Goal: Book appointment/travel/reservation

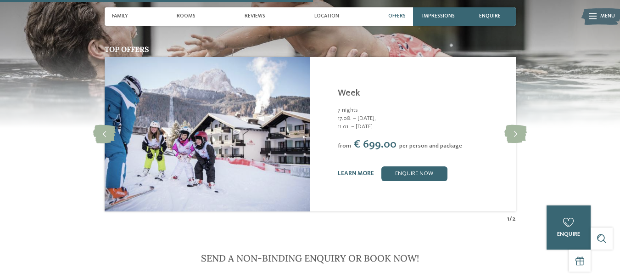
scroll to position [1066, 0]
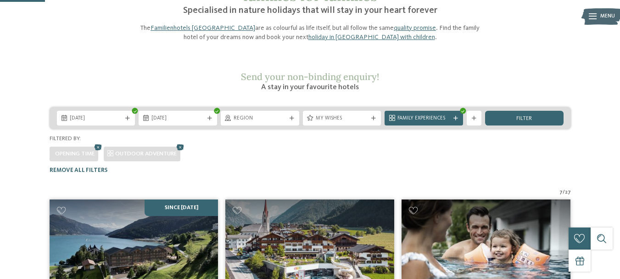
scroll to position [81, 0]
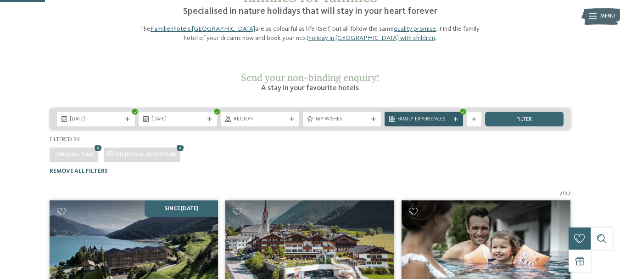
click at [451, 115] on div "Family Experiences" at bounding box center [424, 119] width 56 height 8
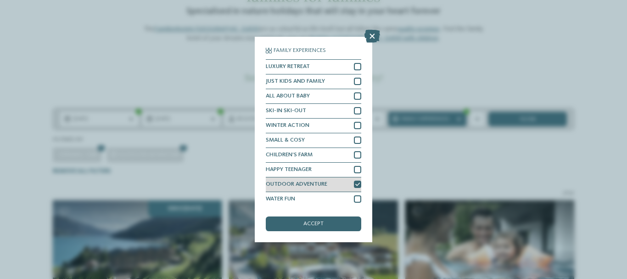
click at [355, 184] on icon at bounding box center [357, 184] width 5 height 5
click at [332, 220] on div "accept" at bounding box center [314, 223] width 96 height 15
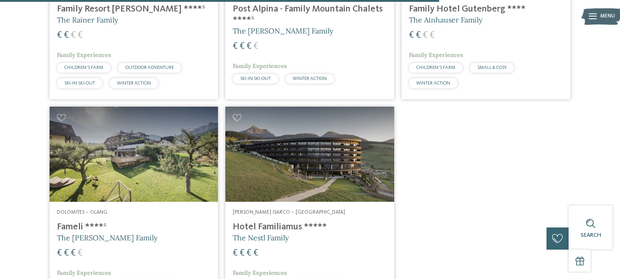
scroll to position [1128, 0]
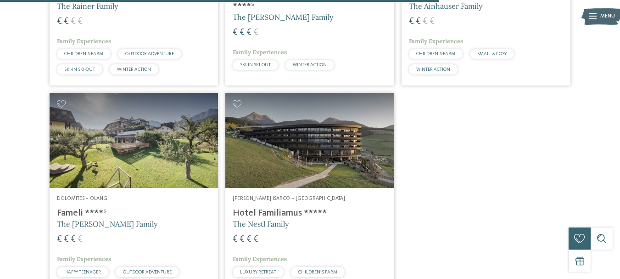
click at [85, 208] on h4 "Fameli ****ˢ" at bounding box center [134, 213] width 154 height 11
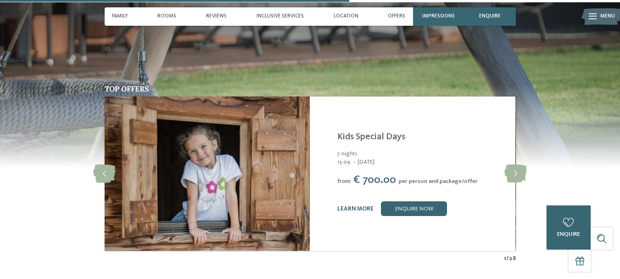
scroll to position [1396, 0]
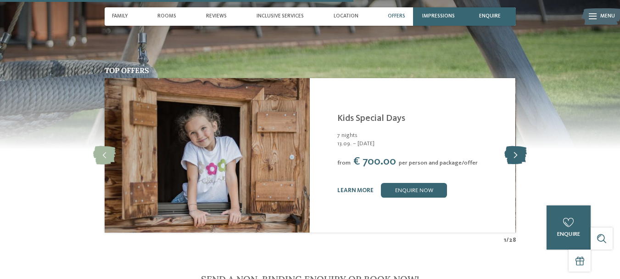
click at [513, 146] on icon at bounding box center [516, 155] width 23 height 18
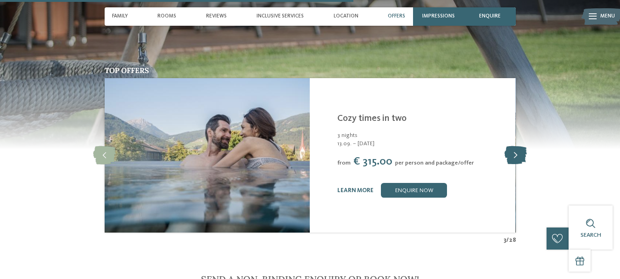
click at [513, 146] on icon at bounding box center [516, 155] width 23 height 18
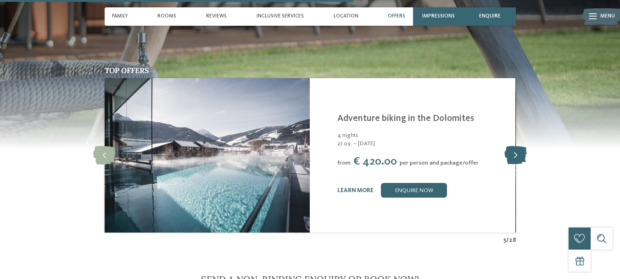
click at [513, 146] on icon at bounding box center [516, 155] width 23 height 18
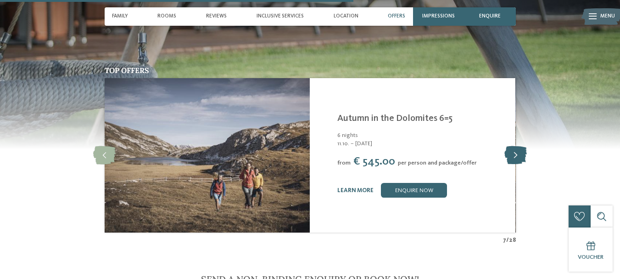
click at [513, 146] on icon at bounding box center [516, 155] width 23 height 18
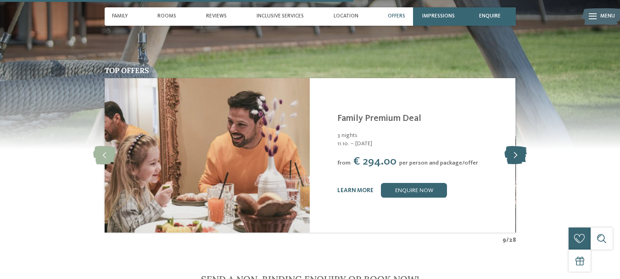
click at [513, 146] on icon at bounding box center [516, 155] width 23 height 18
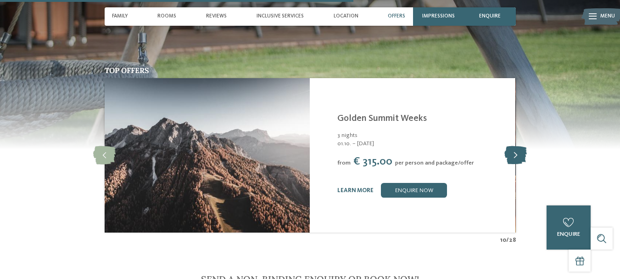
click at [513, 146] on icon at bounding box center [516, 155] width 23 height 18
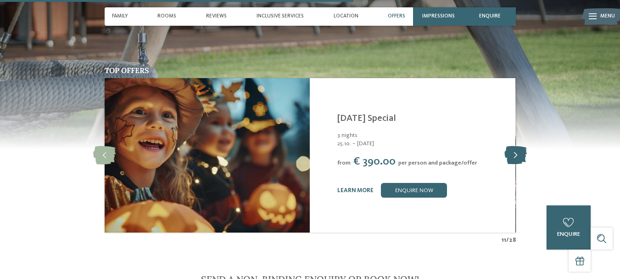
click at [513, 146] on icon at bounding box center [516, 155] width 23 height 18
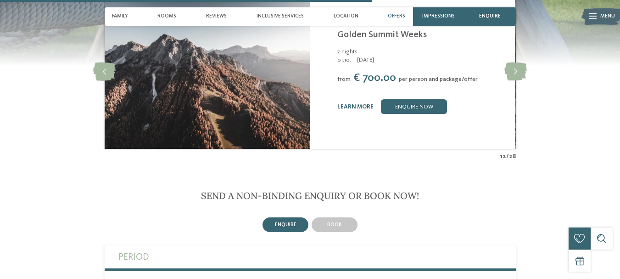
scroll to position [1488, 0]
